Goal: Complete application form

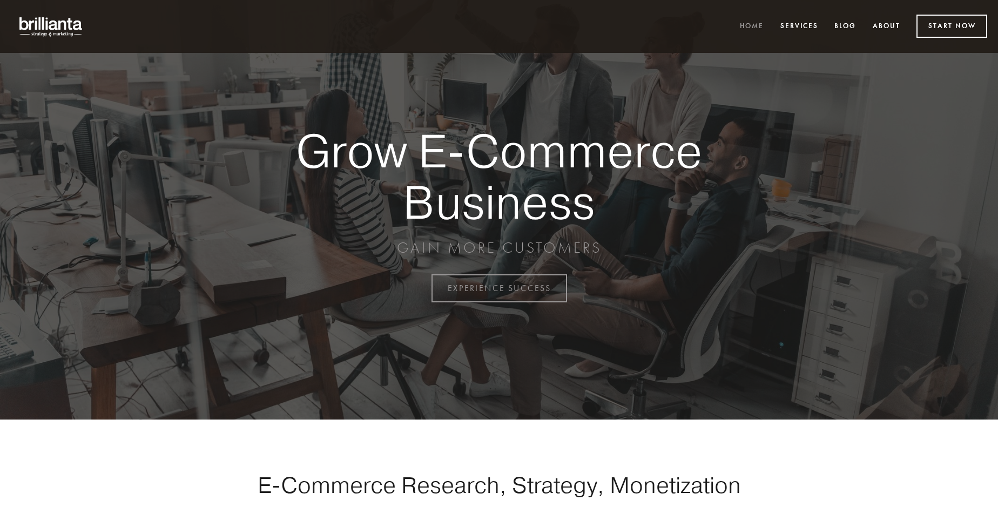
scroll to position [2830, 0]
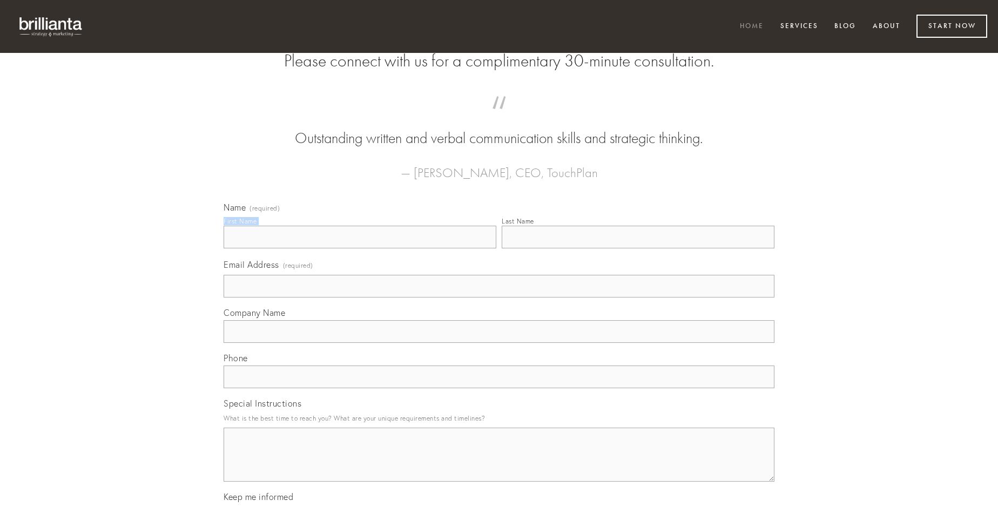
type input "[PERSON_NAME]"
click at [638, 248] on input "Last Name" at bounding box center [638, 237] width 273 height 23
type input "[PERSON_NAME]"
click at [499, 297] on input "Email Address (required)" at bounding box center [499, 286] width 551 height 23
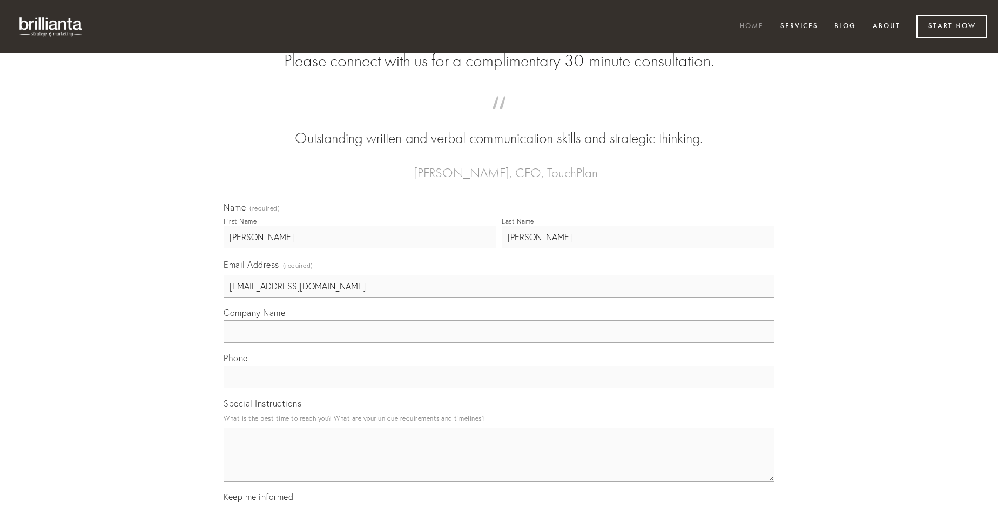
type input "[EMAIL_ADDRESS][DOMAIN_NAME]"
click at [499, 343] on input "Company Name" at bounding box center [499, 331] width 551 height 23
type input "neque"
click at [499, 388] on input "text" at bounding box center [499, 377] width 551 height 23
click at [499, 464] on textarea "Special Instructions" at bounding box center [499, 455] width 551 height 54
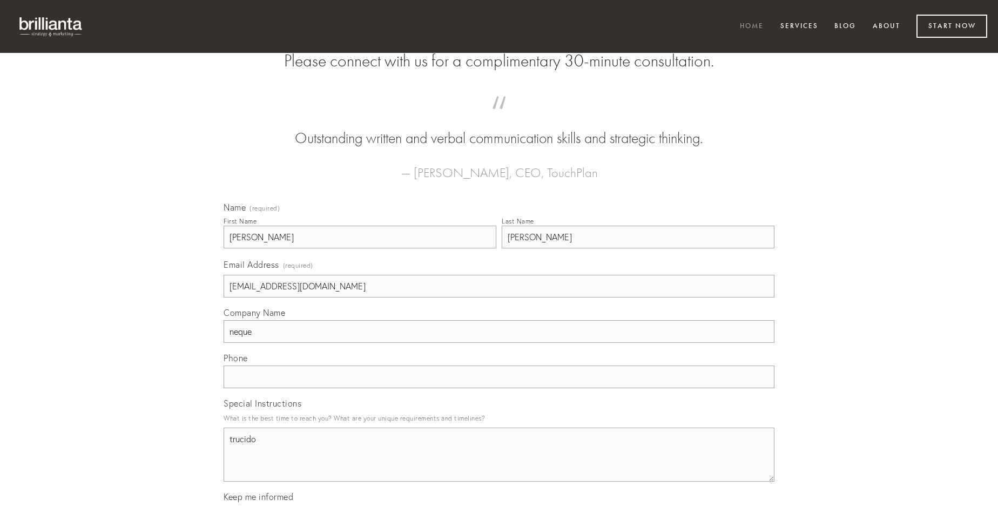
type textarea "trucido"
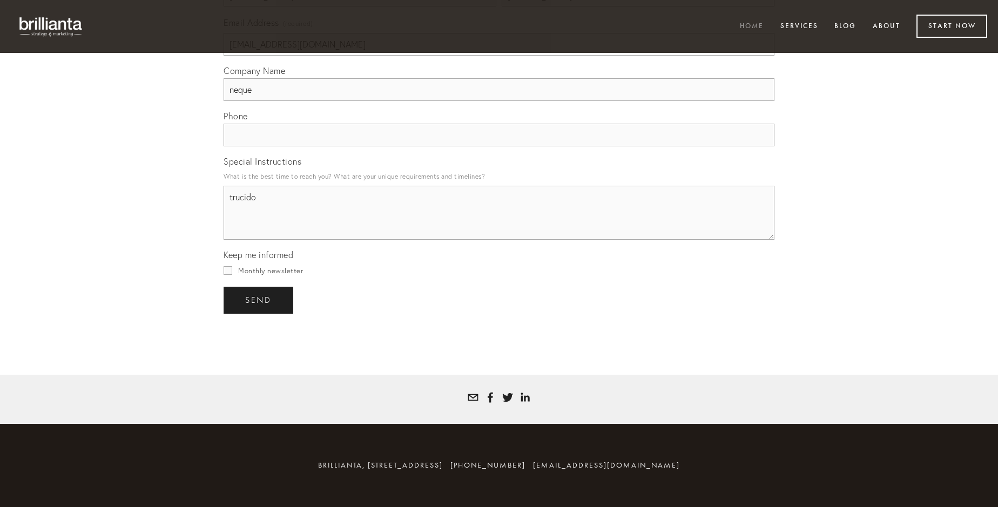
click at [259, 300] on span "send" at bounding box center [258, 300] width 26 height 10
